Goal: Contribute content: Contribute content

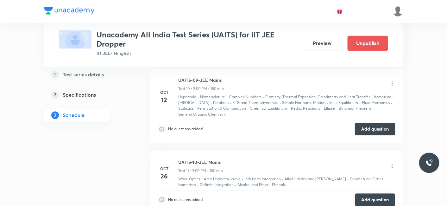
scroll to position [1095, 0]
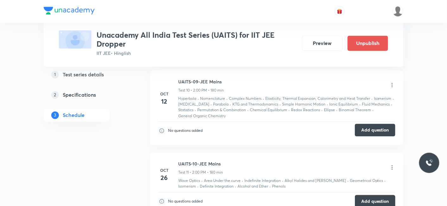
click at [363, 125] on button "Add question" at bounding box center [375, 130] width 41 height 13
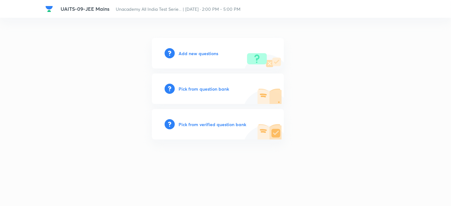
click at [327, 55] on div "Add new questions Pick from question bank Pick from verified question bank" at bounding box center [225, 88] width 360 height 101
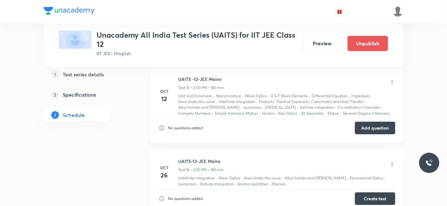
scroll to position [1506, 0]
click at [371, 126] on button "Add question" at bounding box center [375, 128] width 41 height 13
